Goal: Navigation & Orientation: Find specific page/section

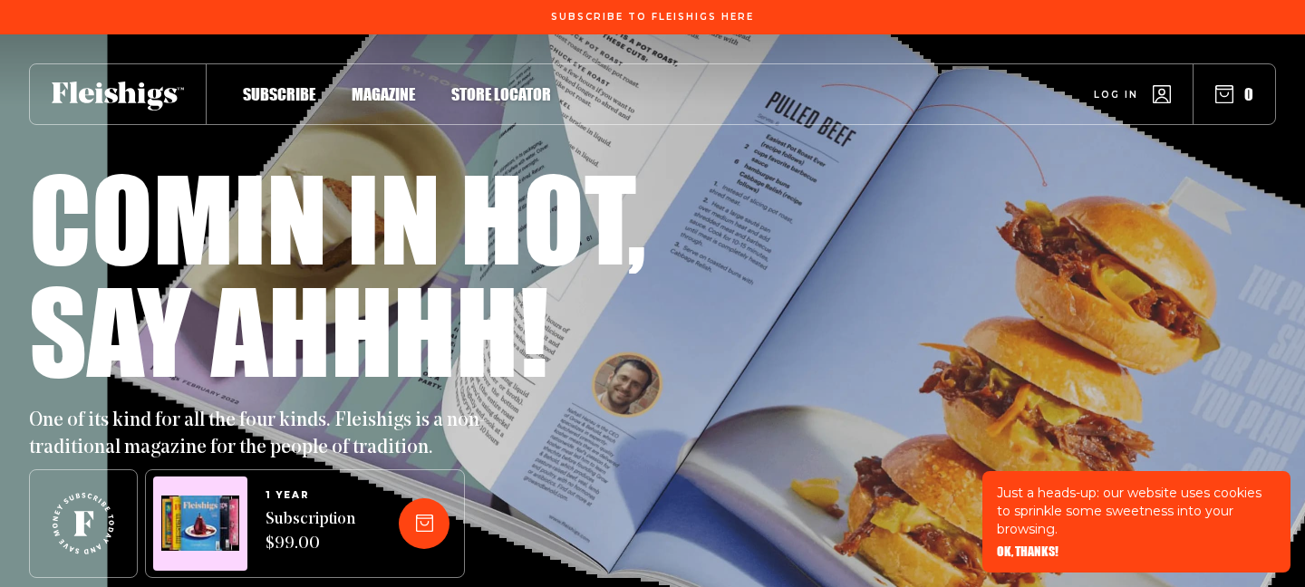
scroll to position [6, 0]
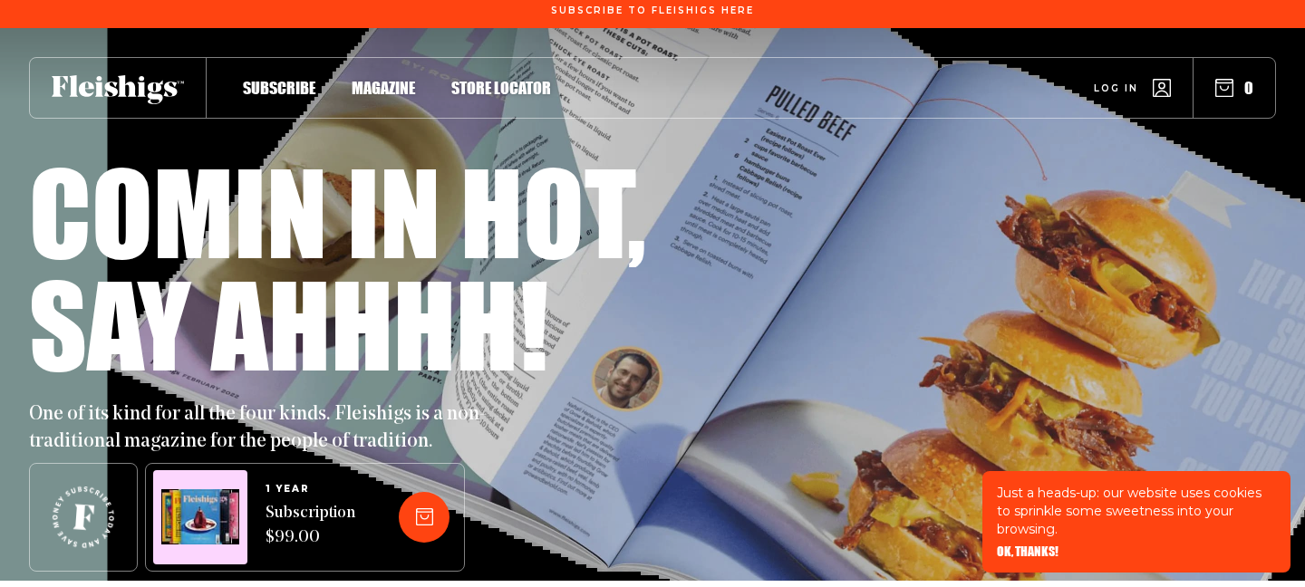
click at [388, 79] on span "Magazine" at bounding box center [383, 69] width 63 height 20
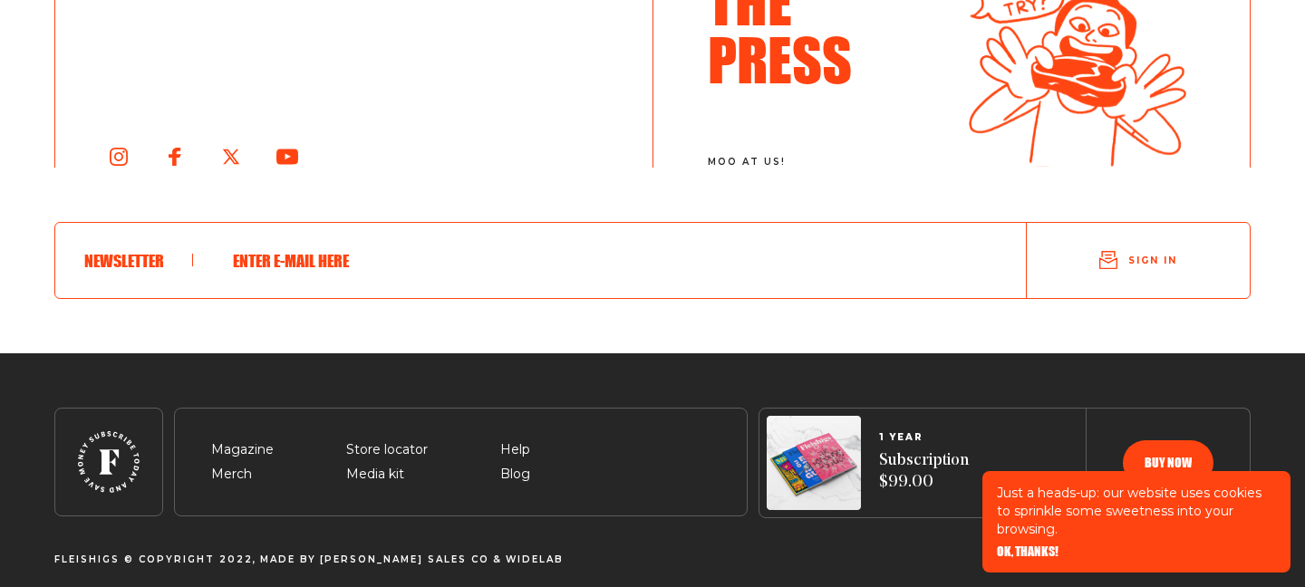
scroll to position [3256, 0]
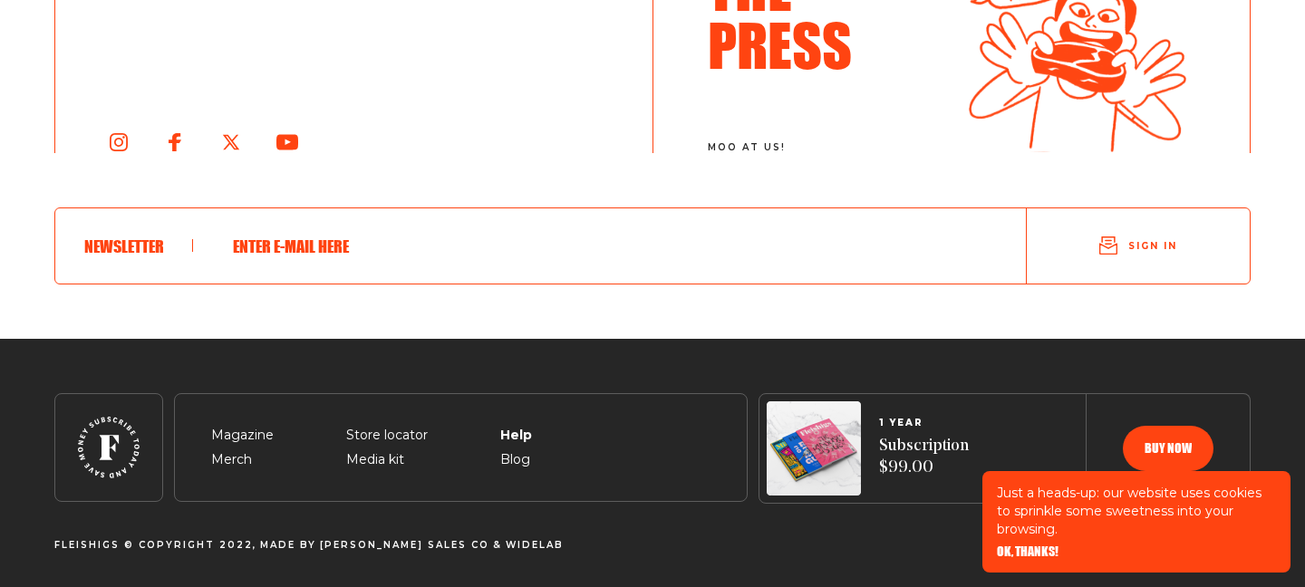
click at [508, 425] on span "Help" at bounding box center [515, 414] width 30 height 22
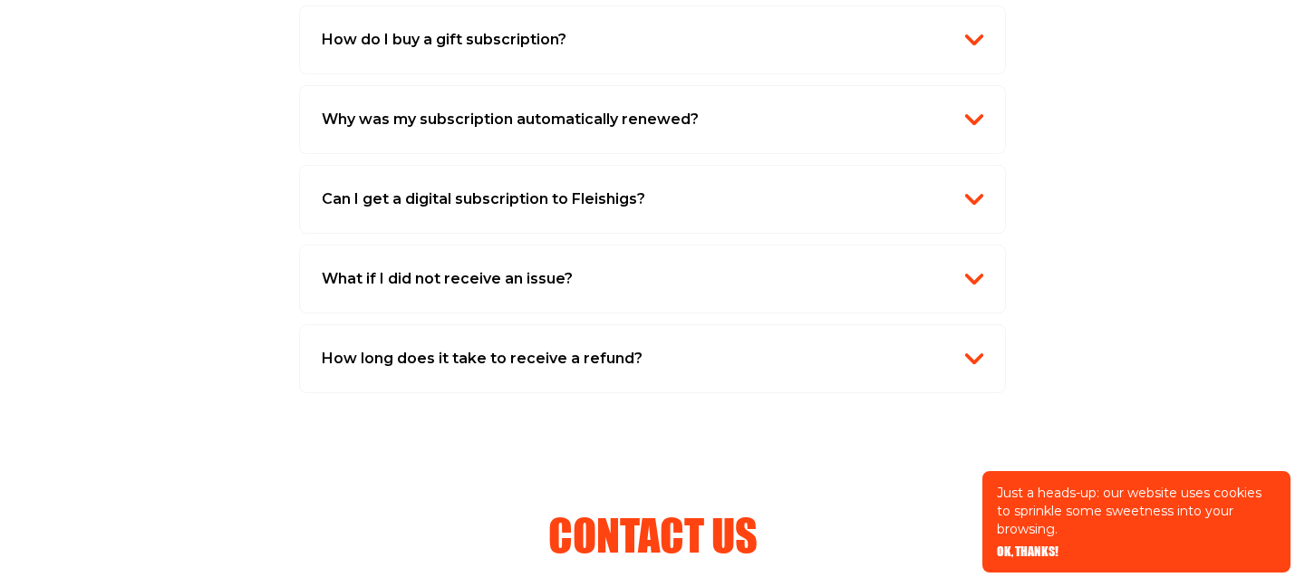
scroll to position [1893, 0]
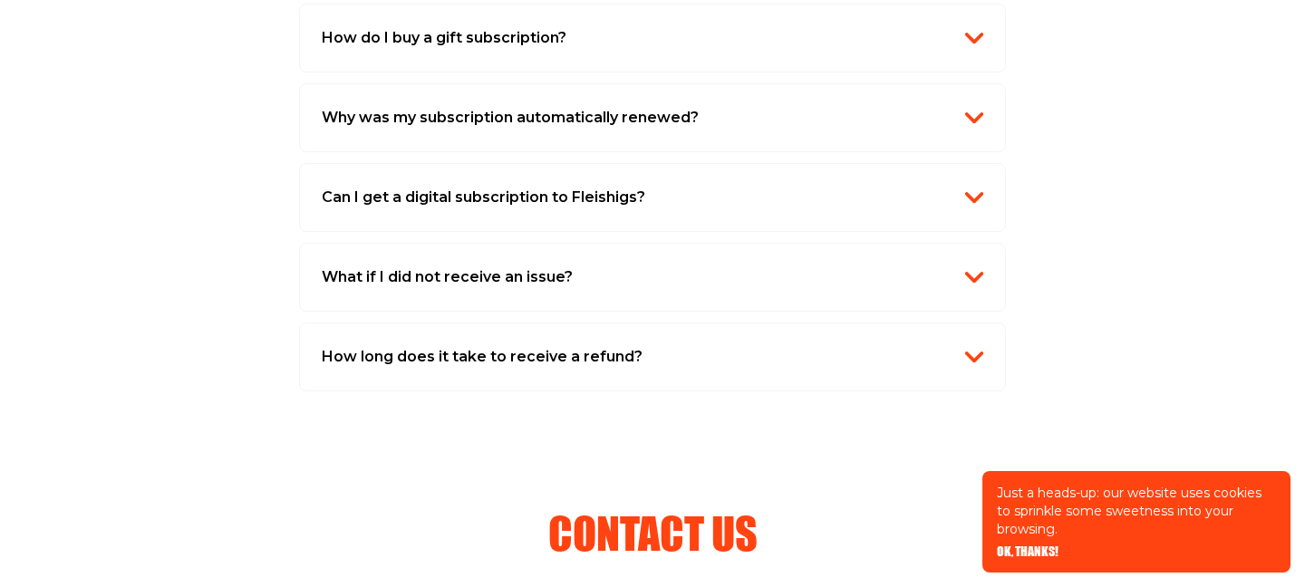
click at [680, 196] on button "Can I get a digital subscription to Fleishigs?" at bounding box center [653, 198] width 662 height 24
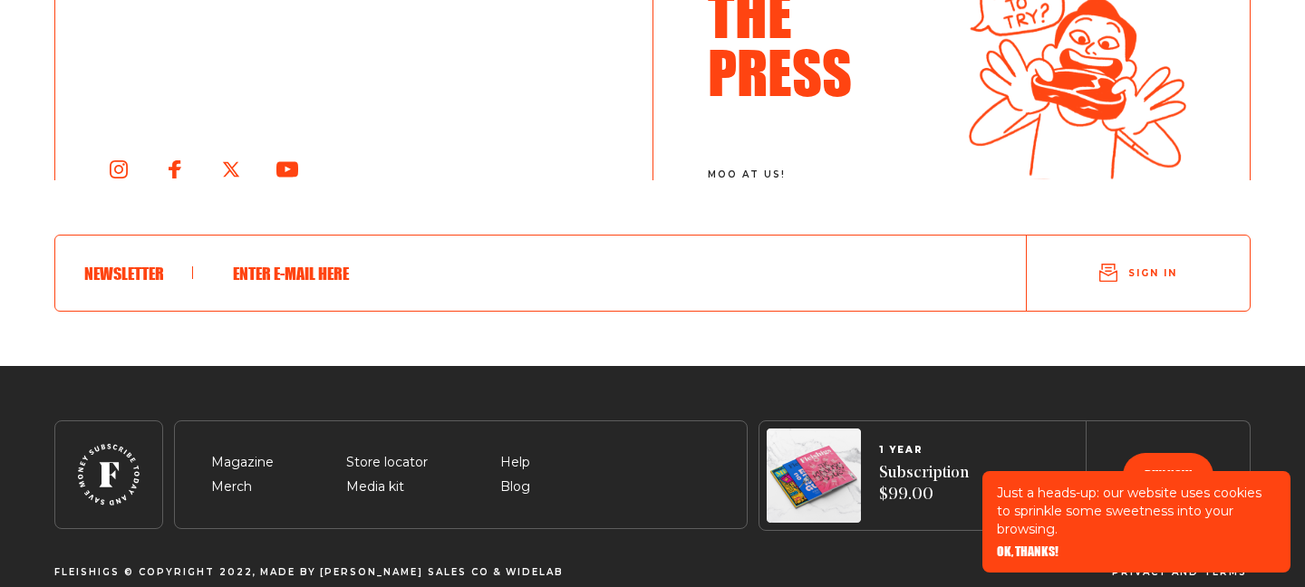
scroll to position [3537, 0]
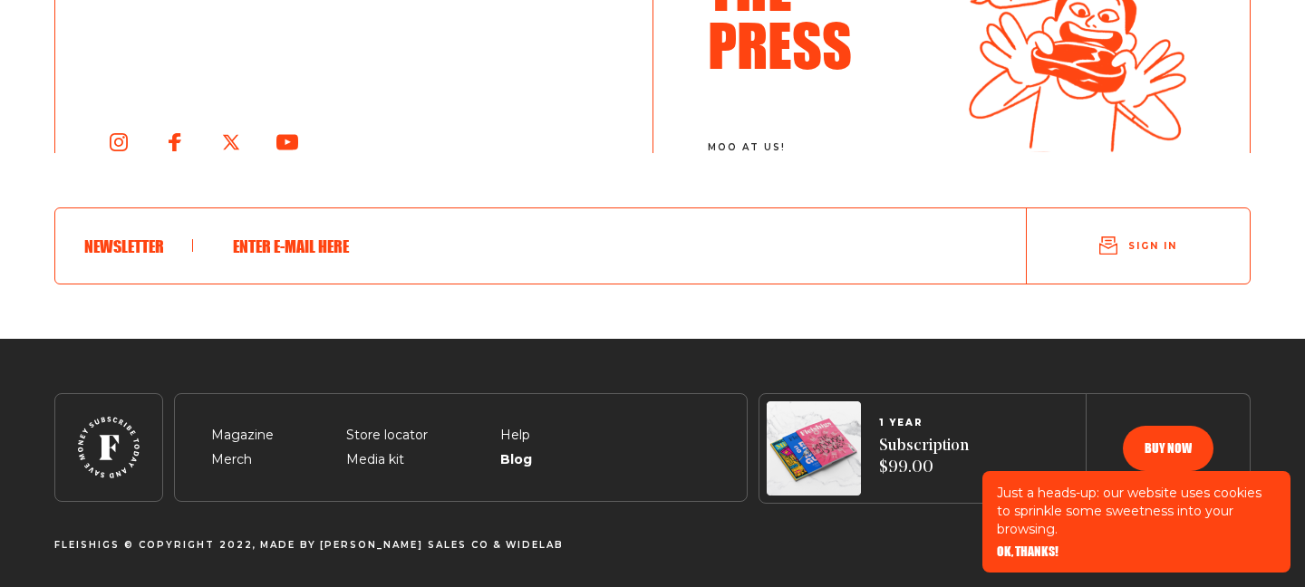
click at [519, 449] on span "Blog" at bounding box center [515, 439] width 30 height 22
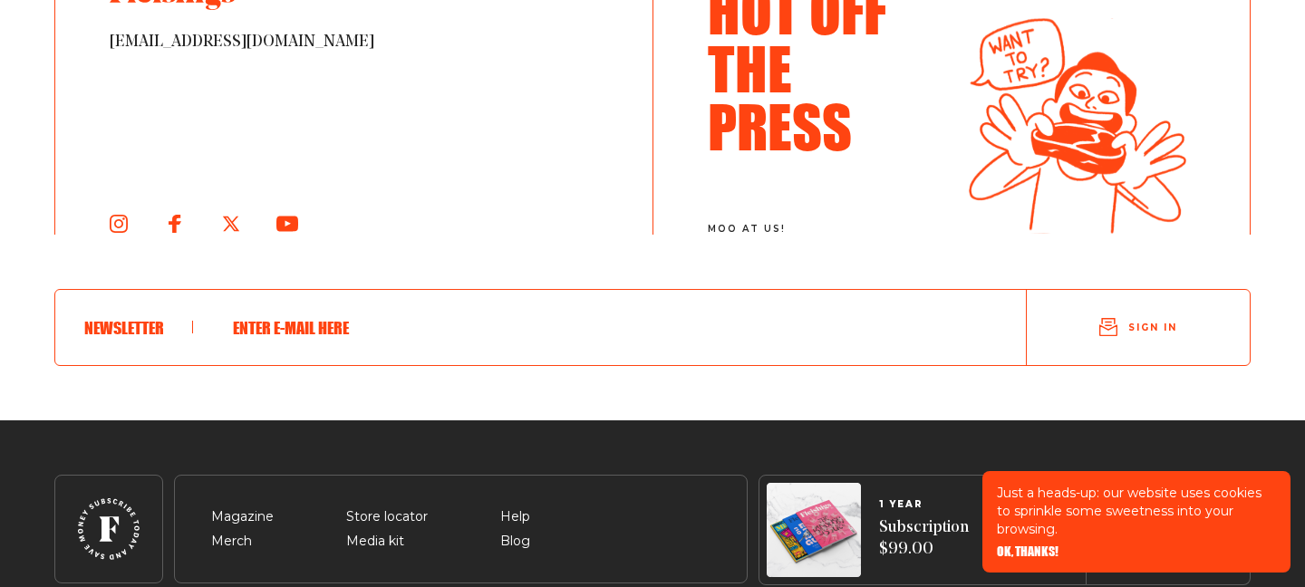
scroll to position [3065, 0]
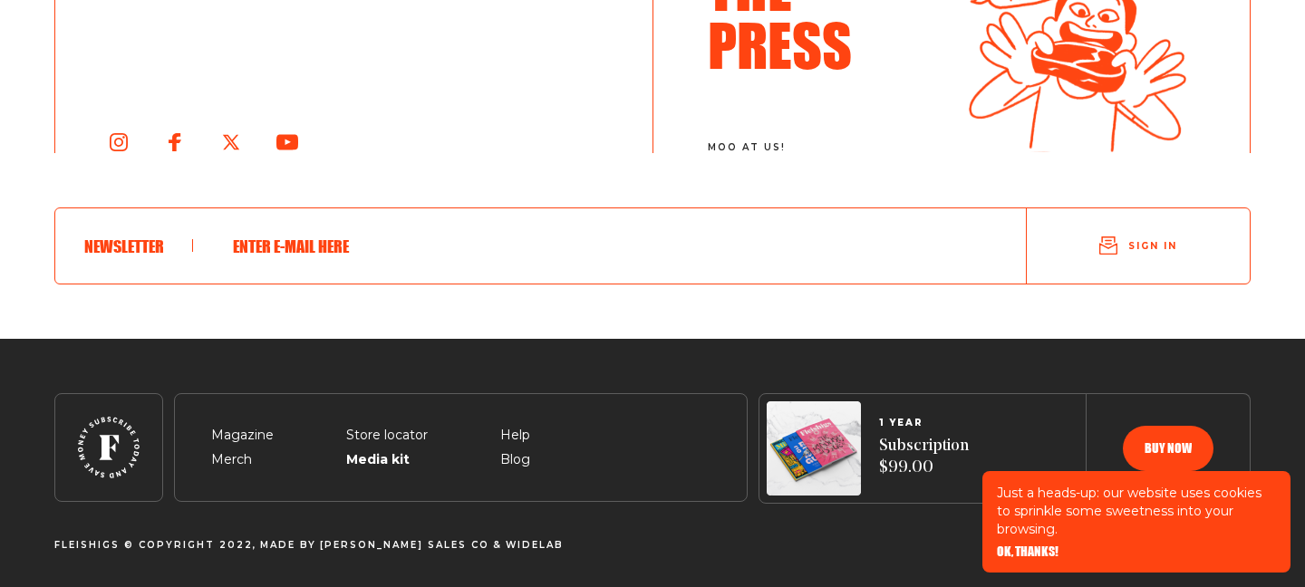
click at [392, 449] on span "Media kit" at bounding box center [375, 439] width 58 height 22
